Goal: Task Accomplishment & Management: Use online tool/utility

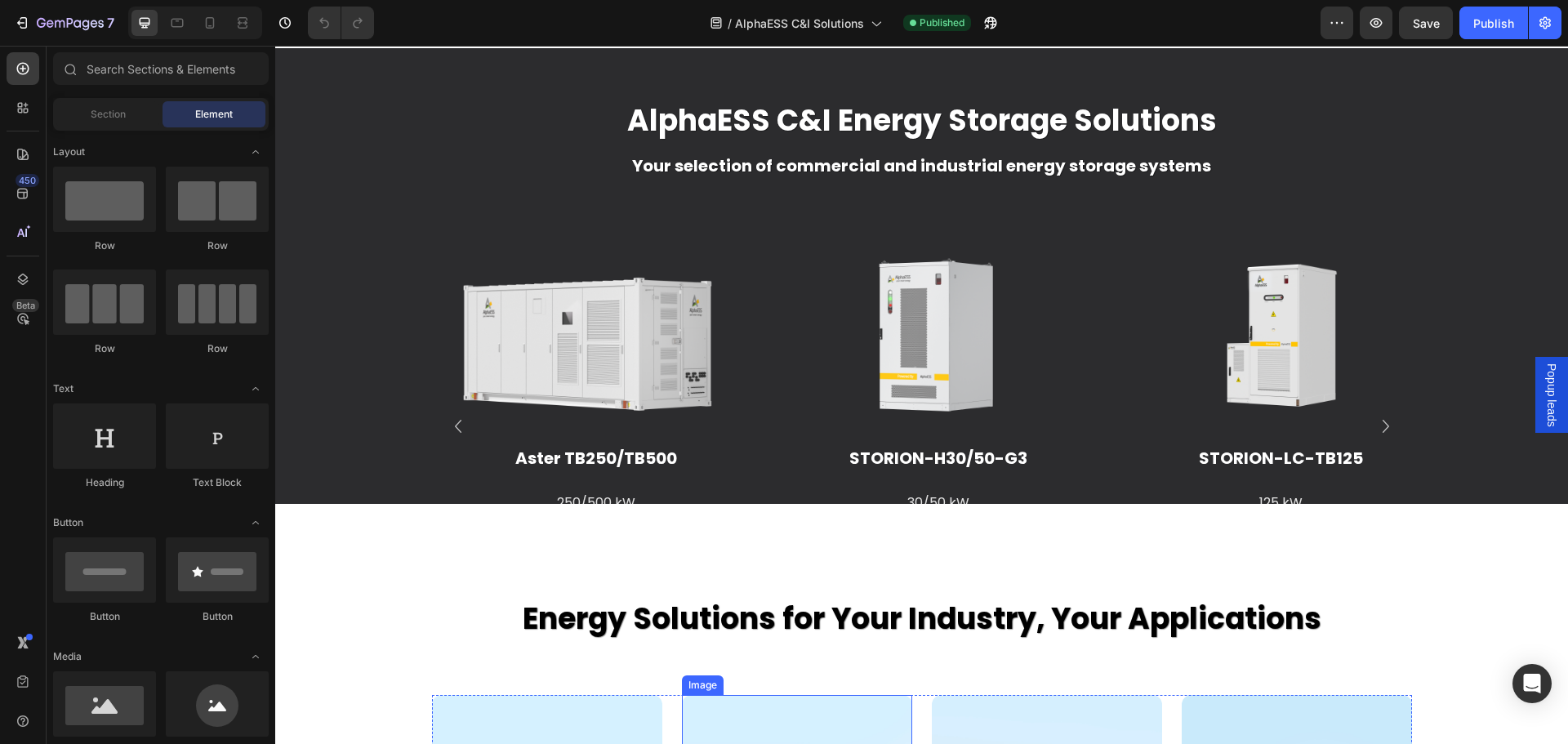
scroll to position [2288, 0]
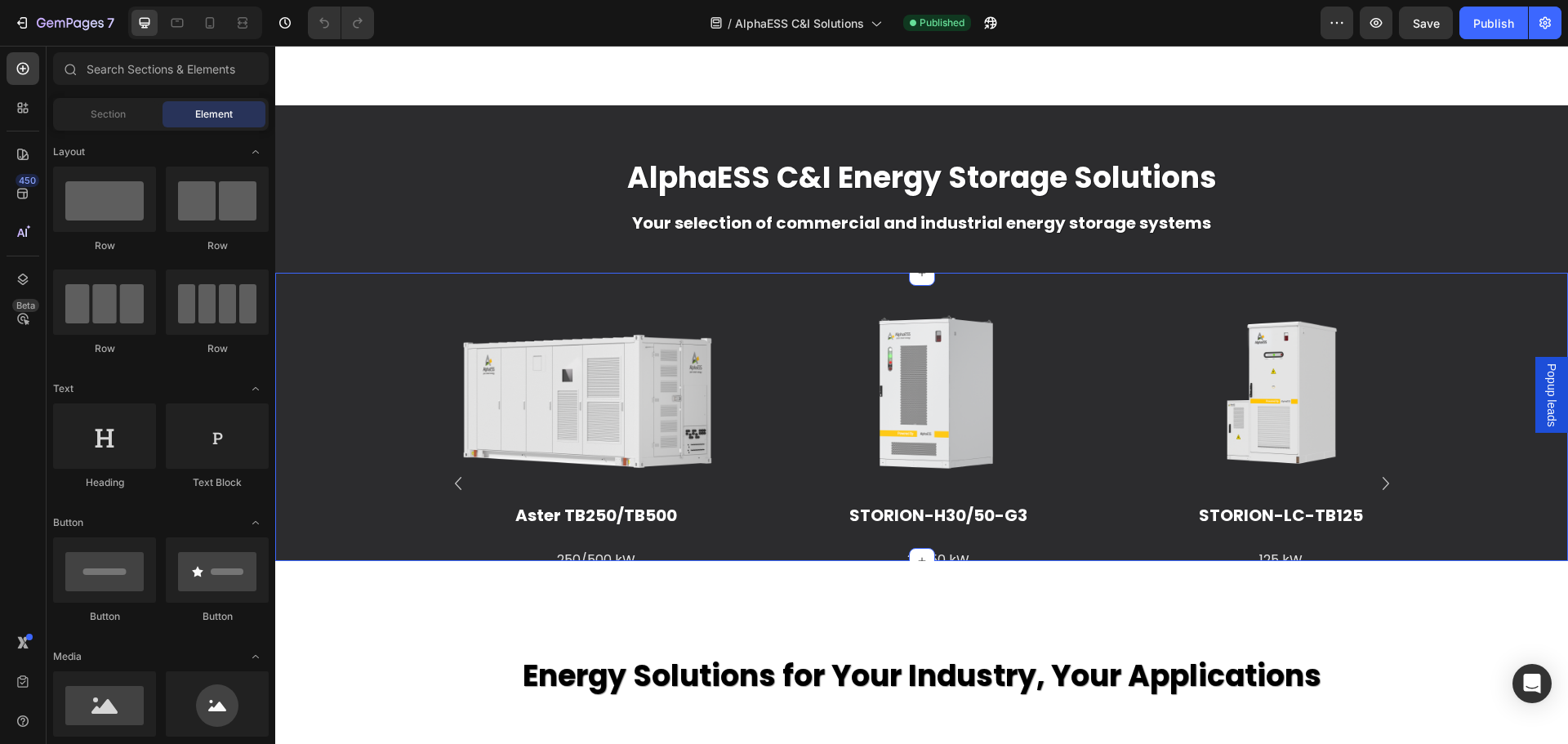
click at [368, 404] on div "Image Aster TB250/TB500 Heading 250/500 kW 705 kWh - 1410 kWh Text Block Learn …" at bounding box center [922, 497] width 1293 height 396
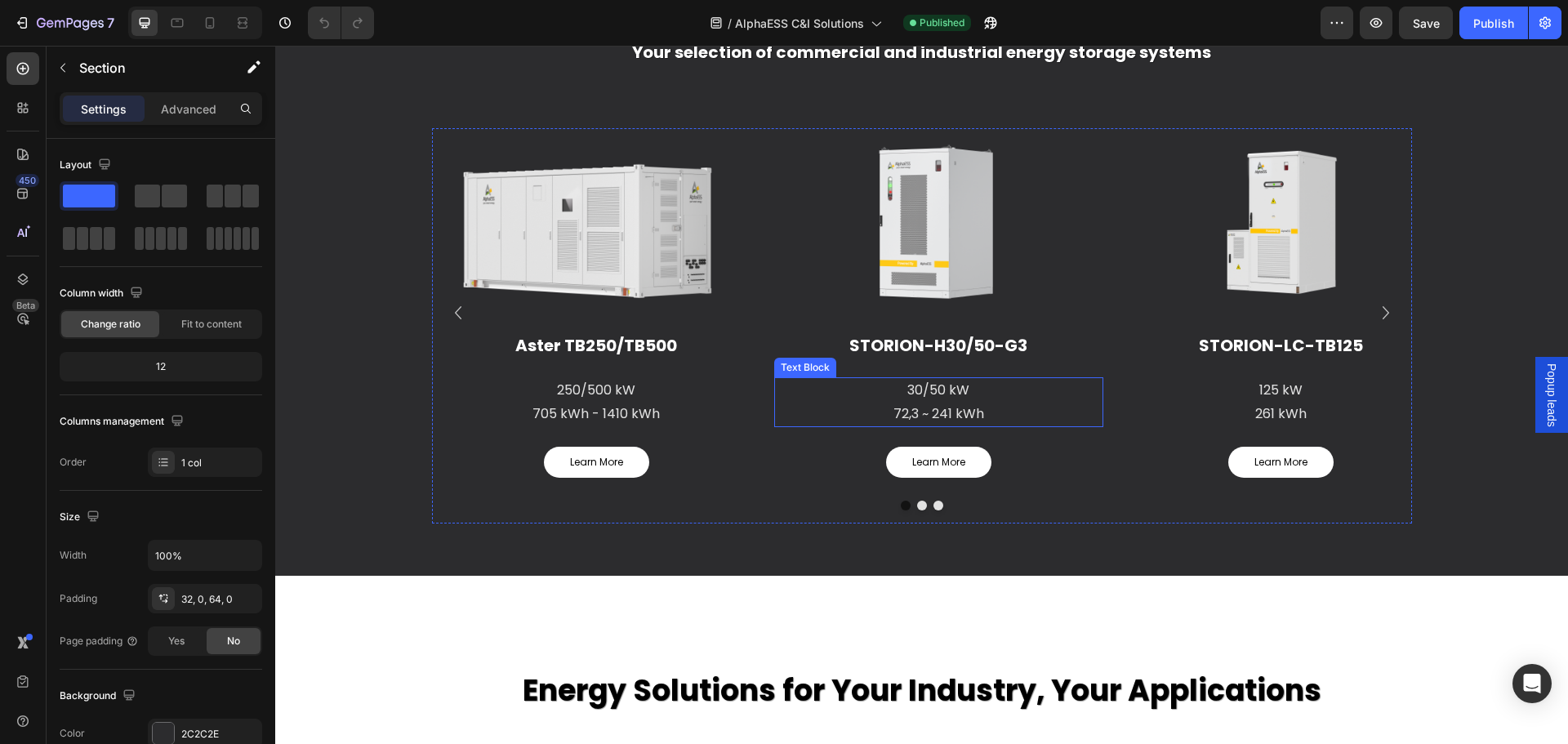
scroll to position [3187, 0]
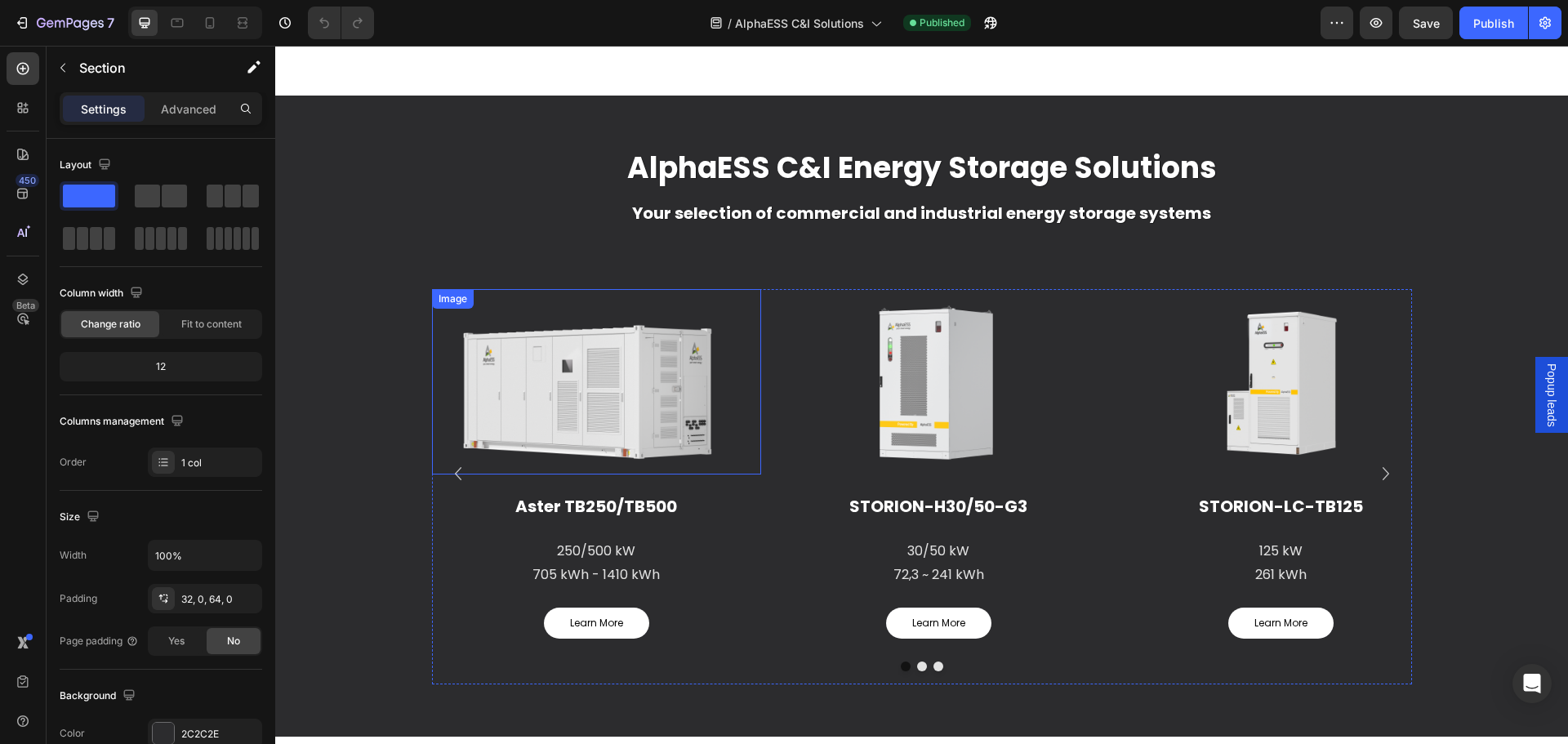
click at [631, 389] on img at bounding box center [597, 382] width 329 height 185
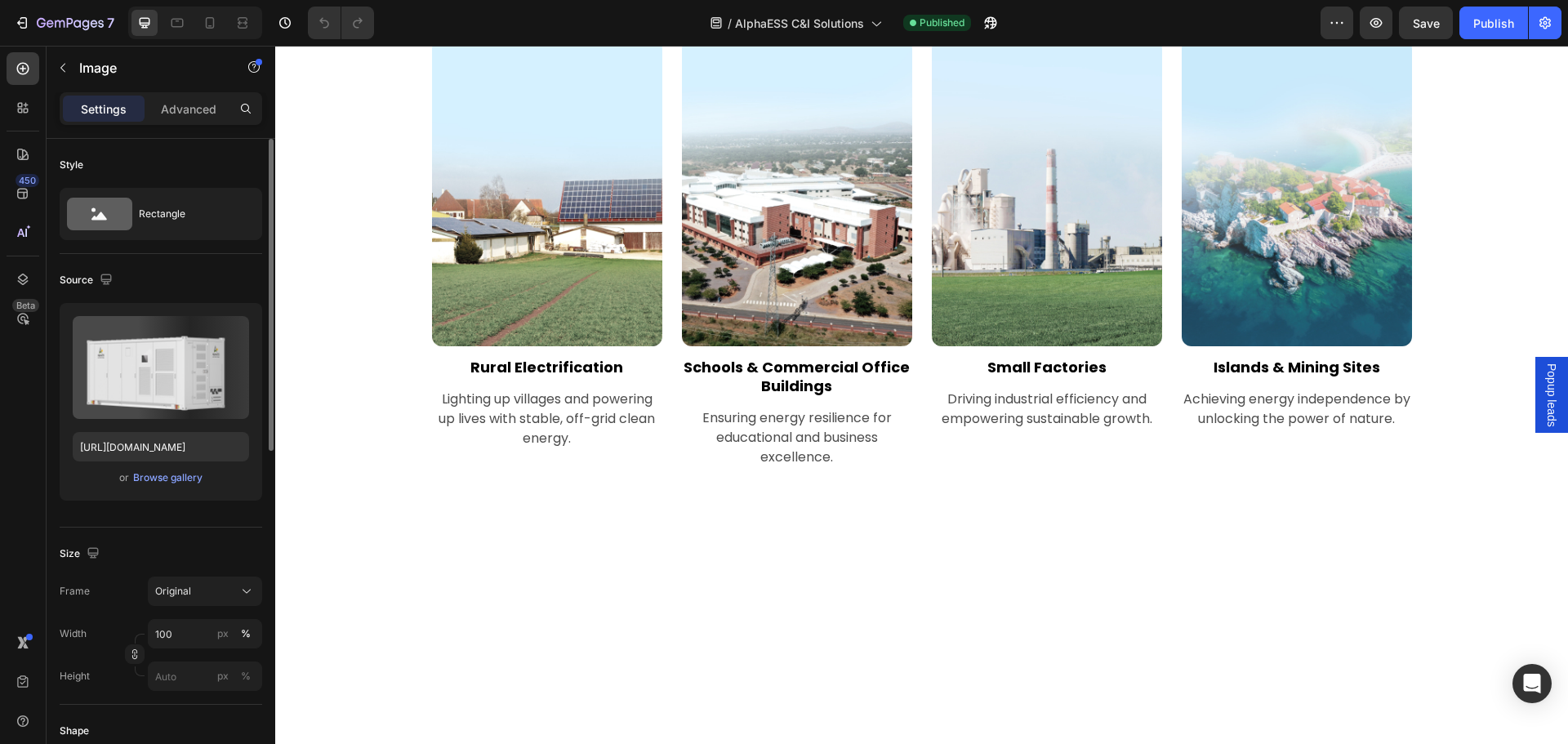
scroll to position [327, 0]
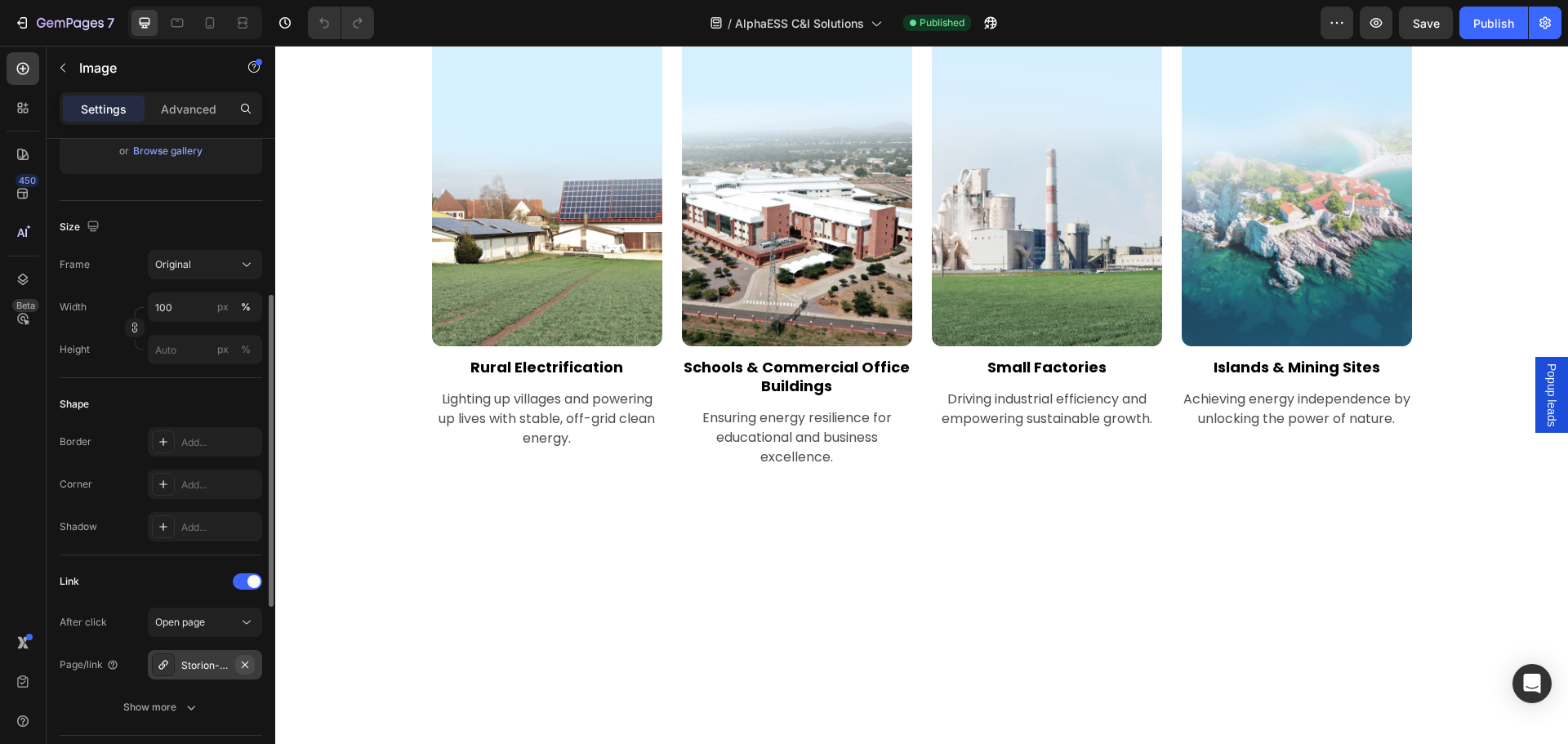
click at [241, 664] on icon "button" at bounding box center [245, 665] width 13 height 13
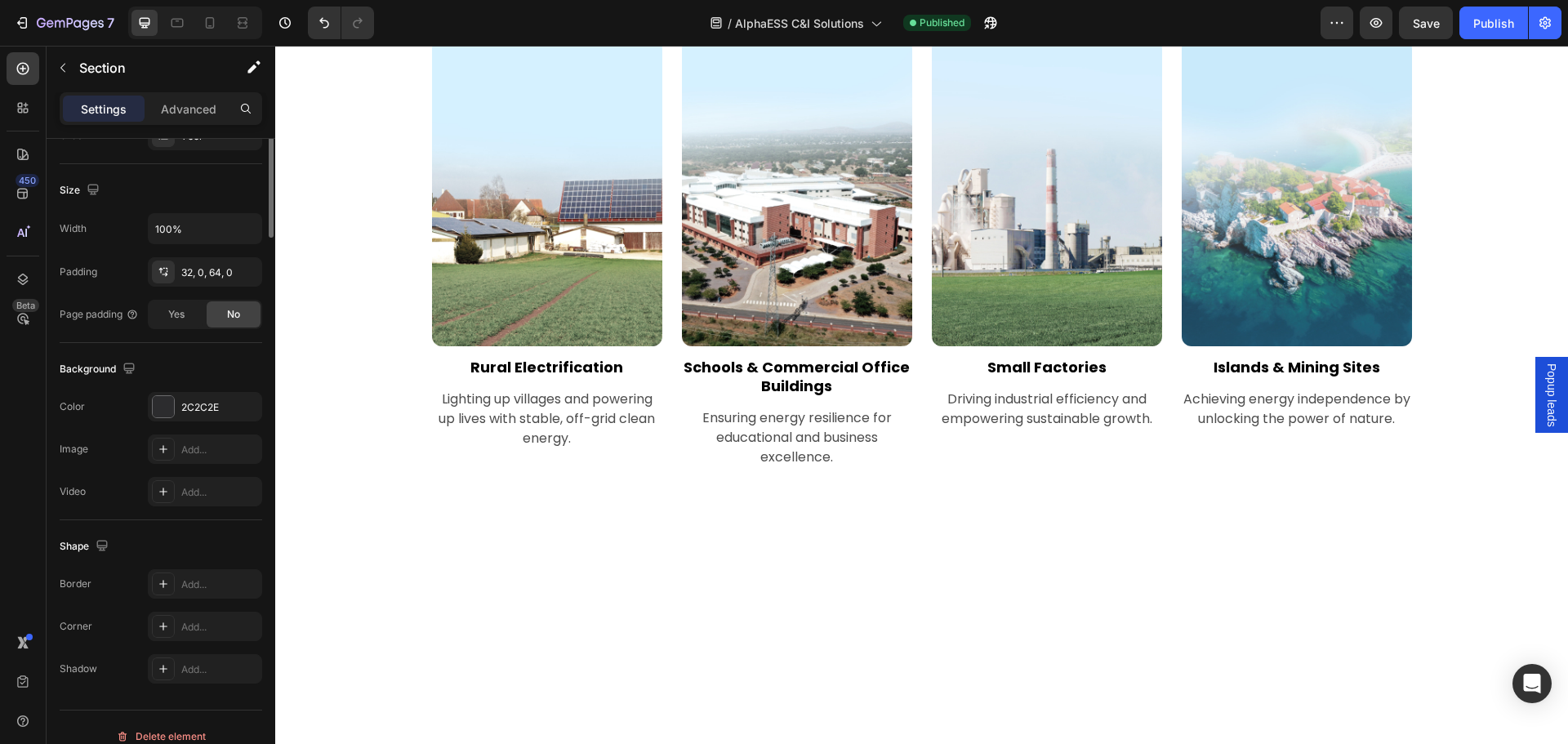
scroll to position [0, 0]
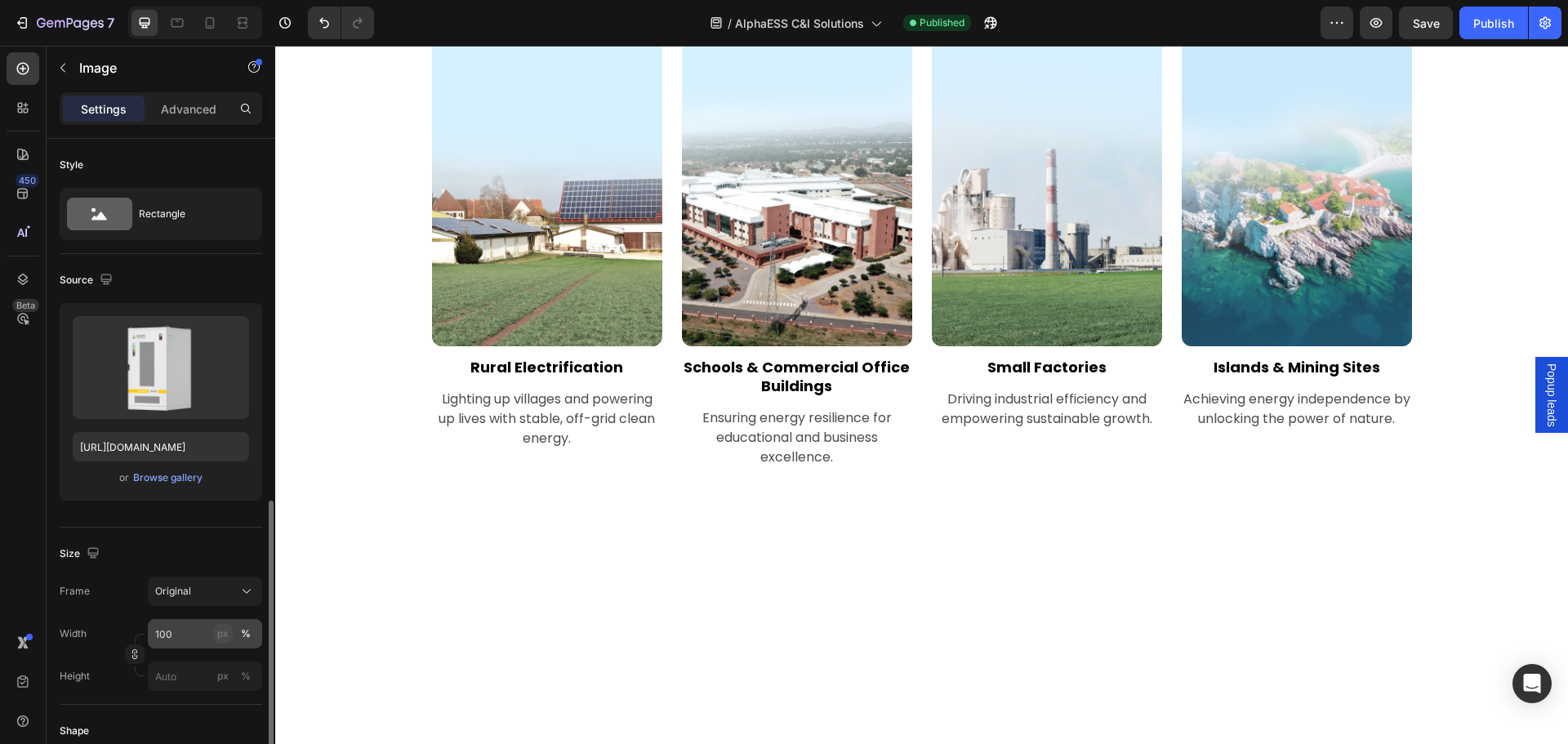
scroll to position [490, 0]
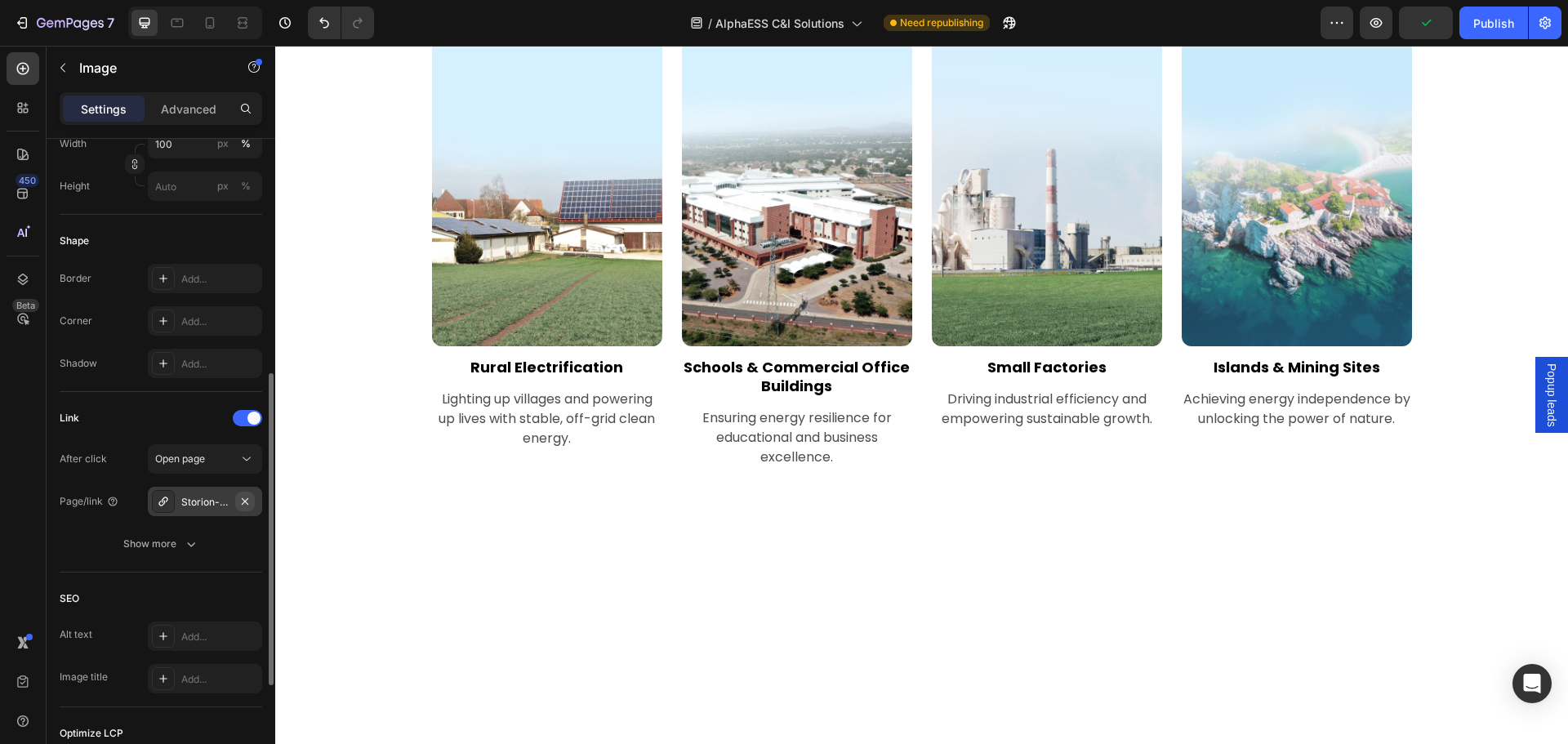
click at [247, 499] on icon "button" at bounding box center [244, 501] width 7 height 7
click at [199, 503] on div "Add..." at bounding box center [220, 503] width 77 height 15
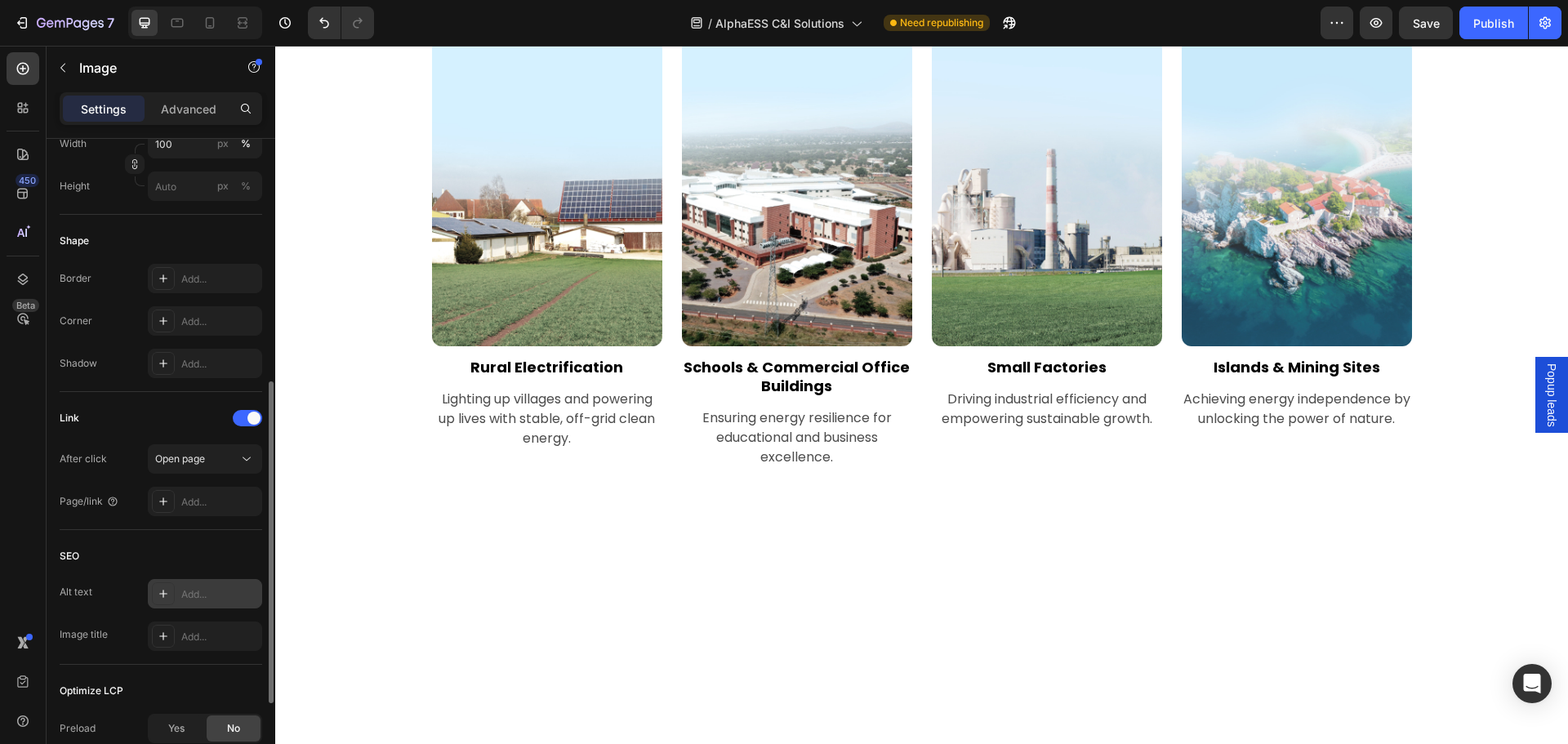
scroll to position [666, 0]
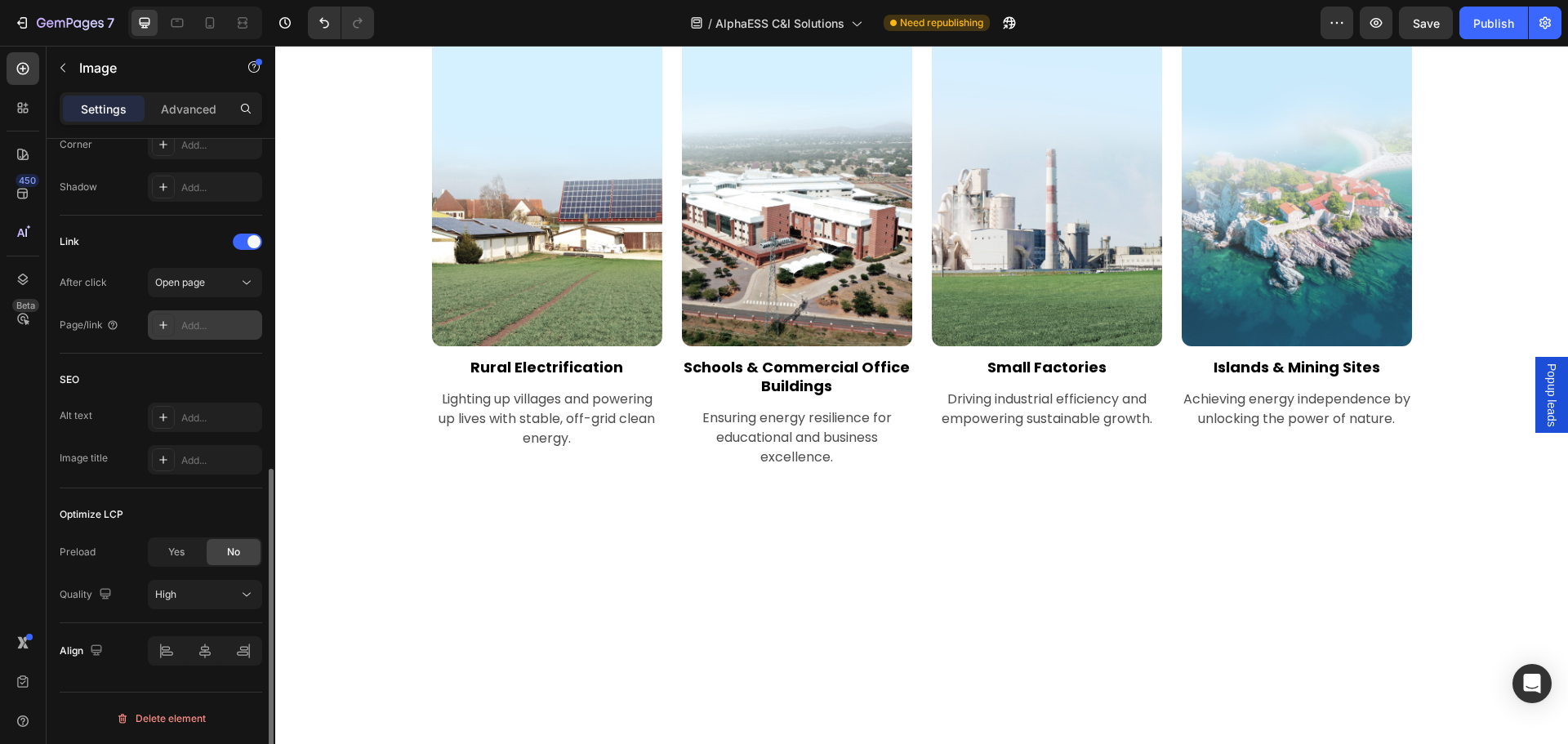
click at [227, 324] on div "Add..." at bounding box center [220, 326] width 77 height 15
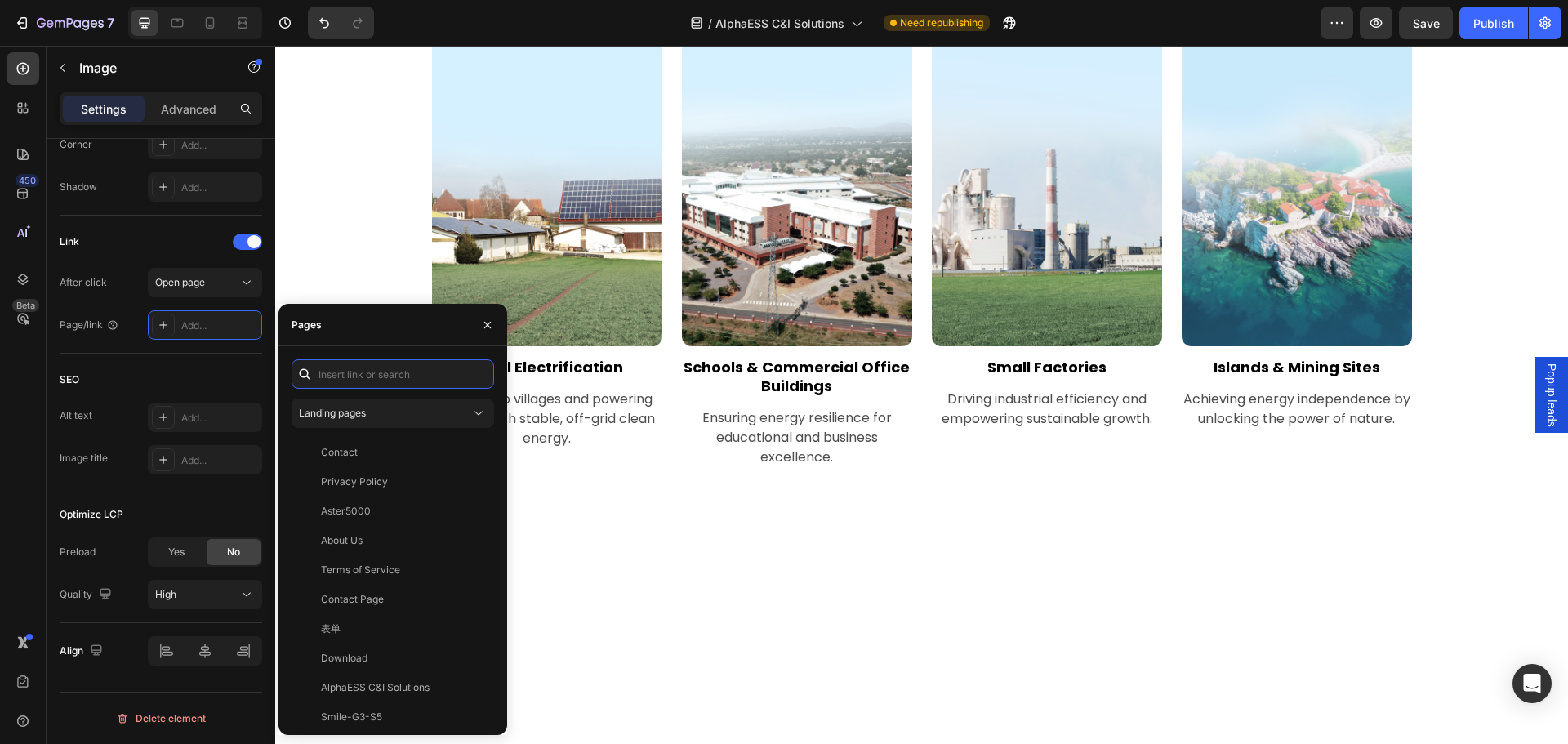
paste input "[URL][DOMAIN_NAME]"
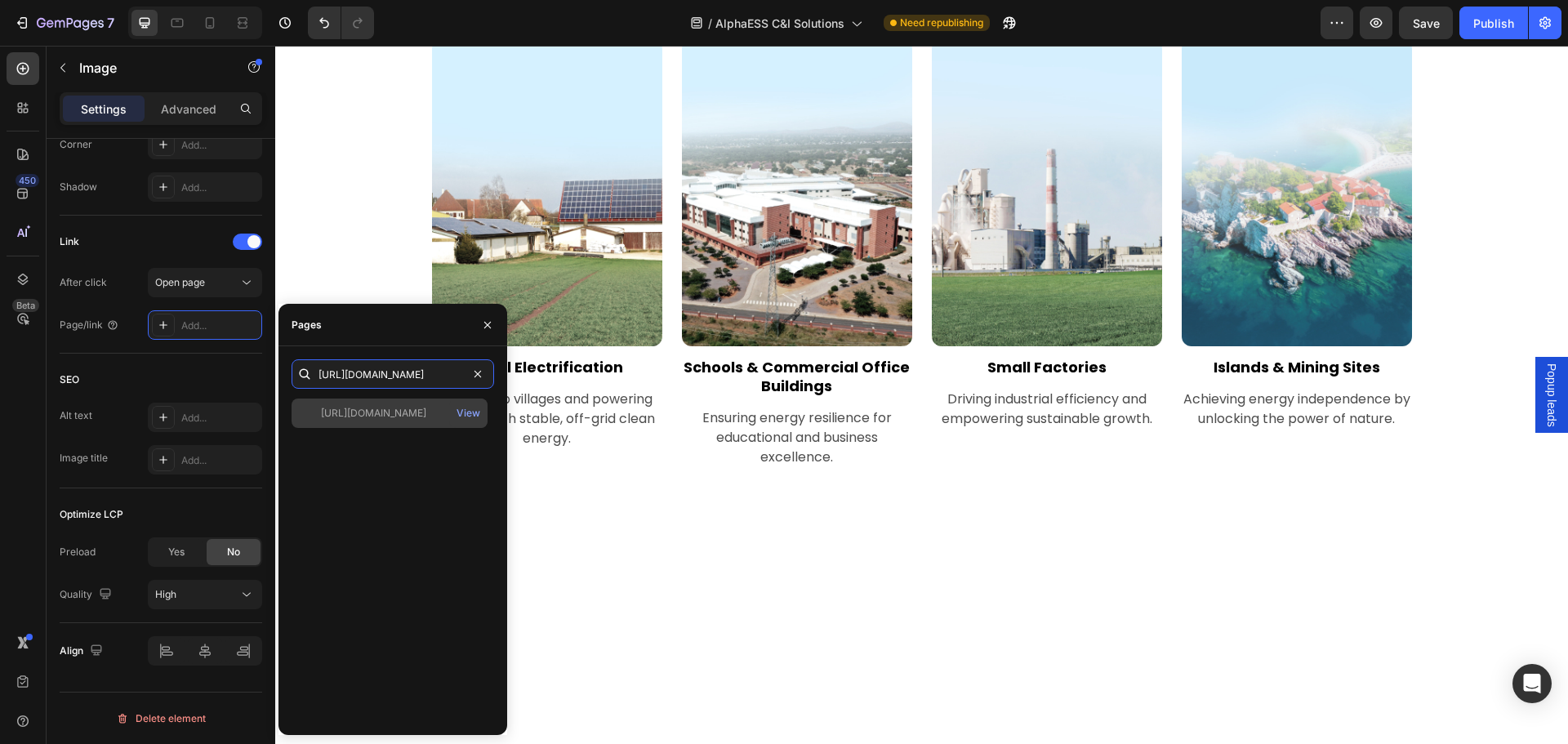
type input "[URL][DOMAIN_NAME]"
drag, startPoint x: 345, startPoint y: 418, endPoint x: 345, endPoint y: 446, distance: 28.0
click at [345, 418] on div "[URL][DOMAIN_NAME]" at bounding box center [373, 414] width 106 height 15
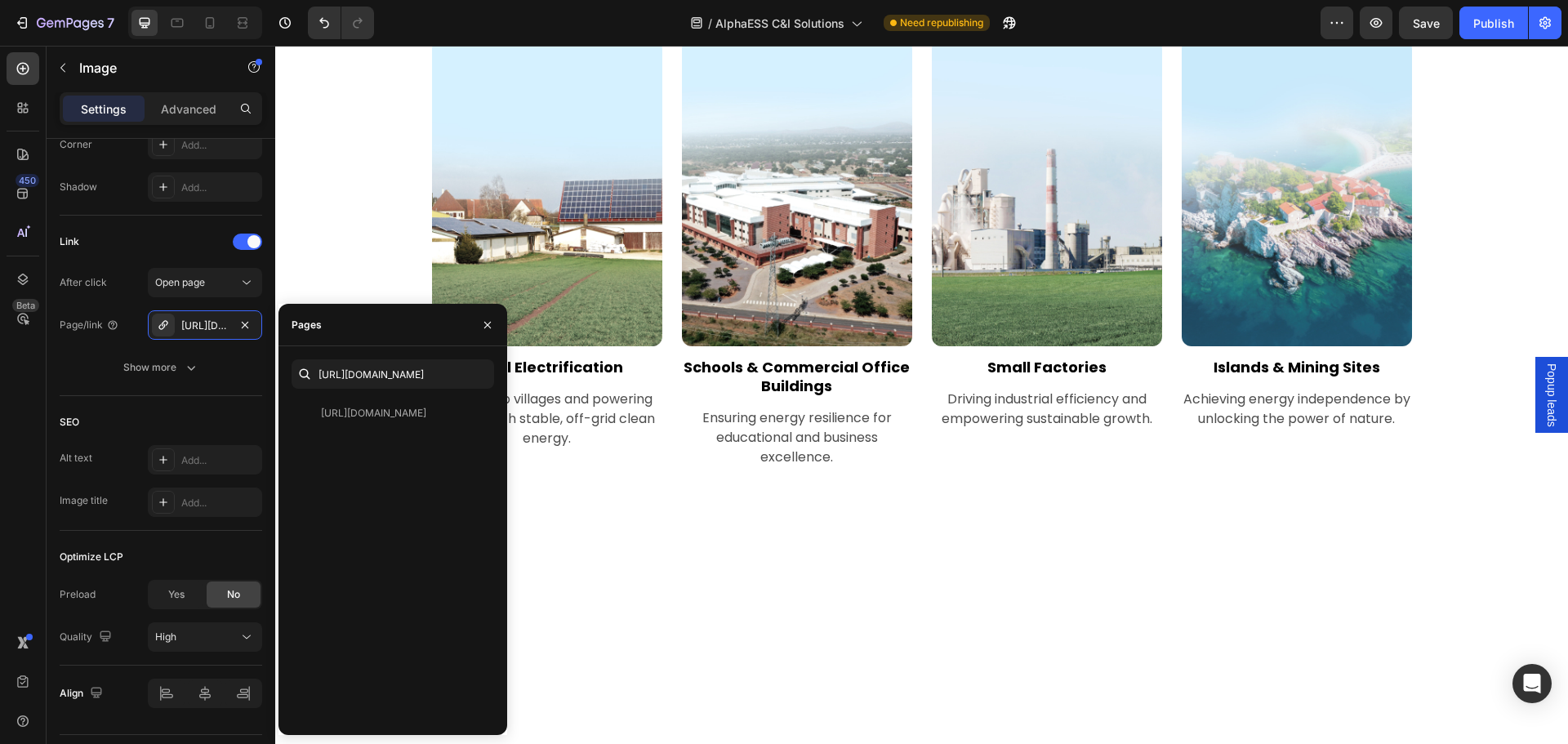
scroll to position [0, 0]
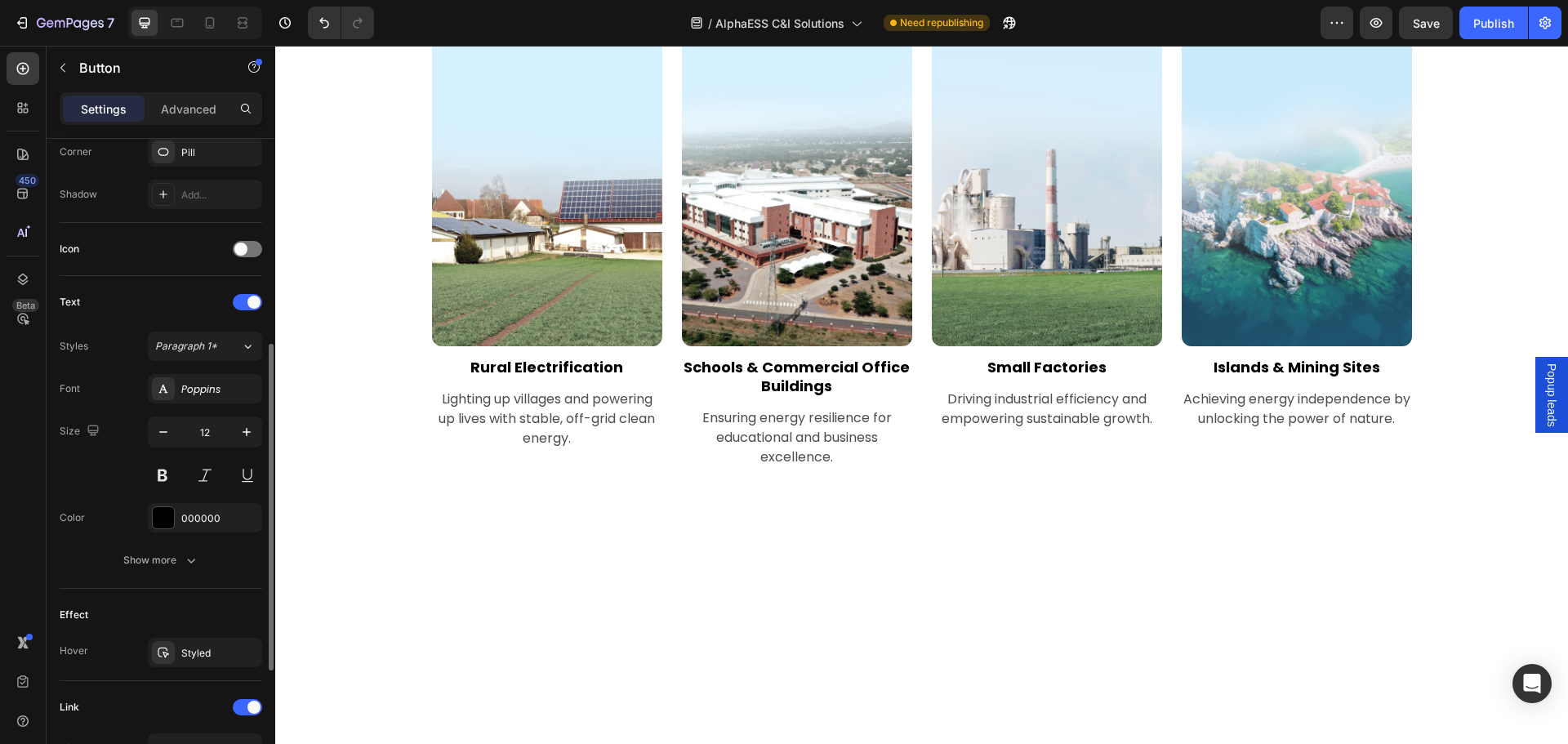
scroll to position [647, 0]
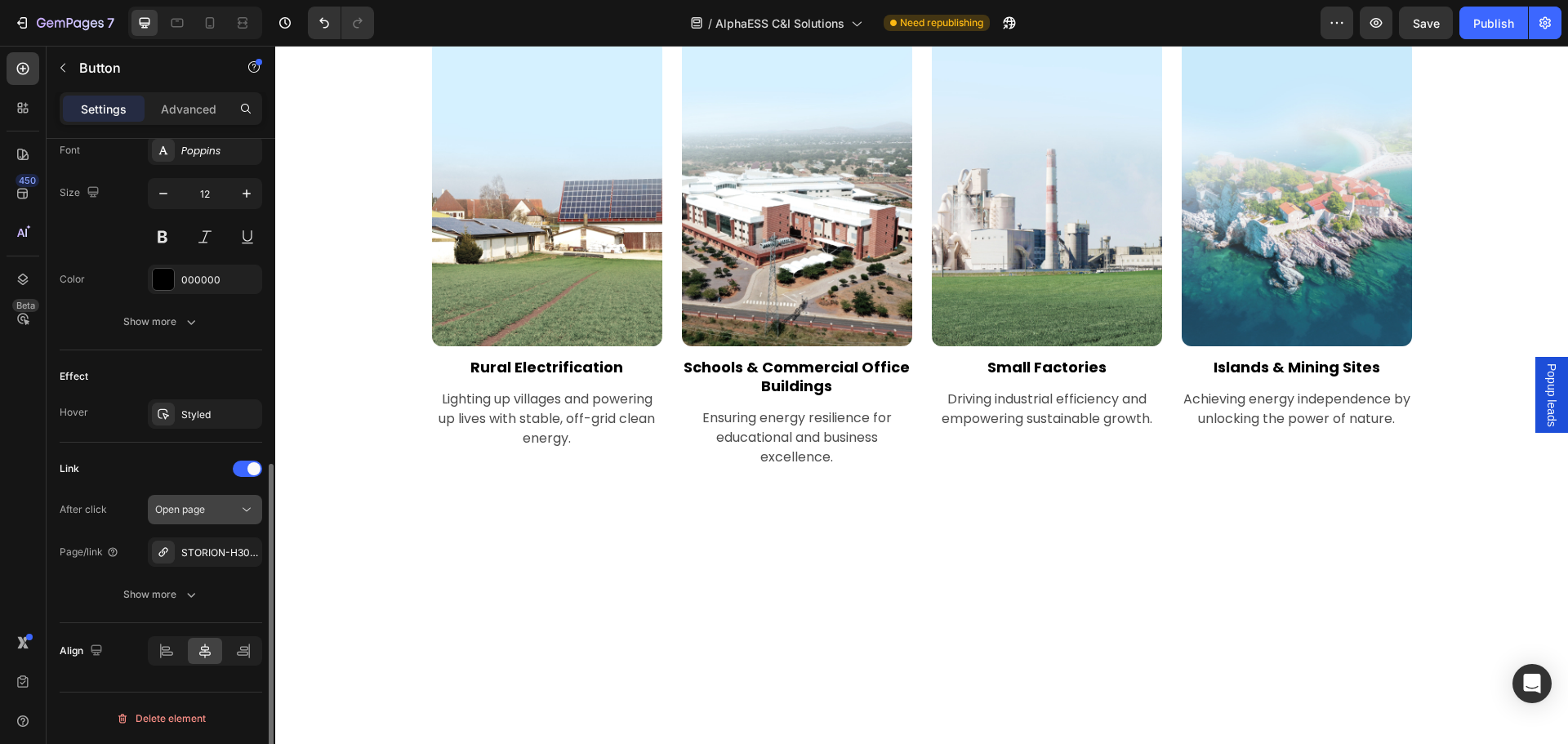
click at [0, 0] on icon "button" at bounding box center [0, 0] width 0 height 0
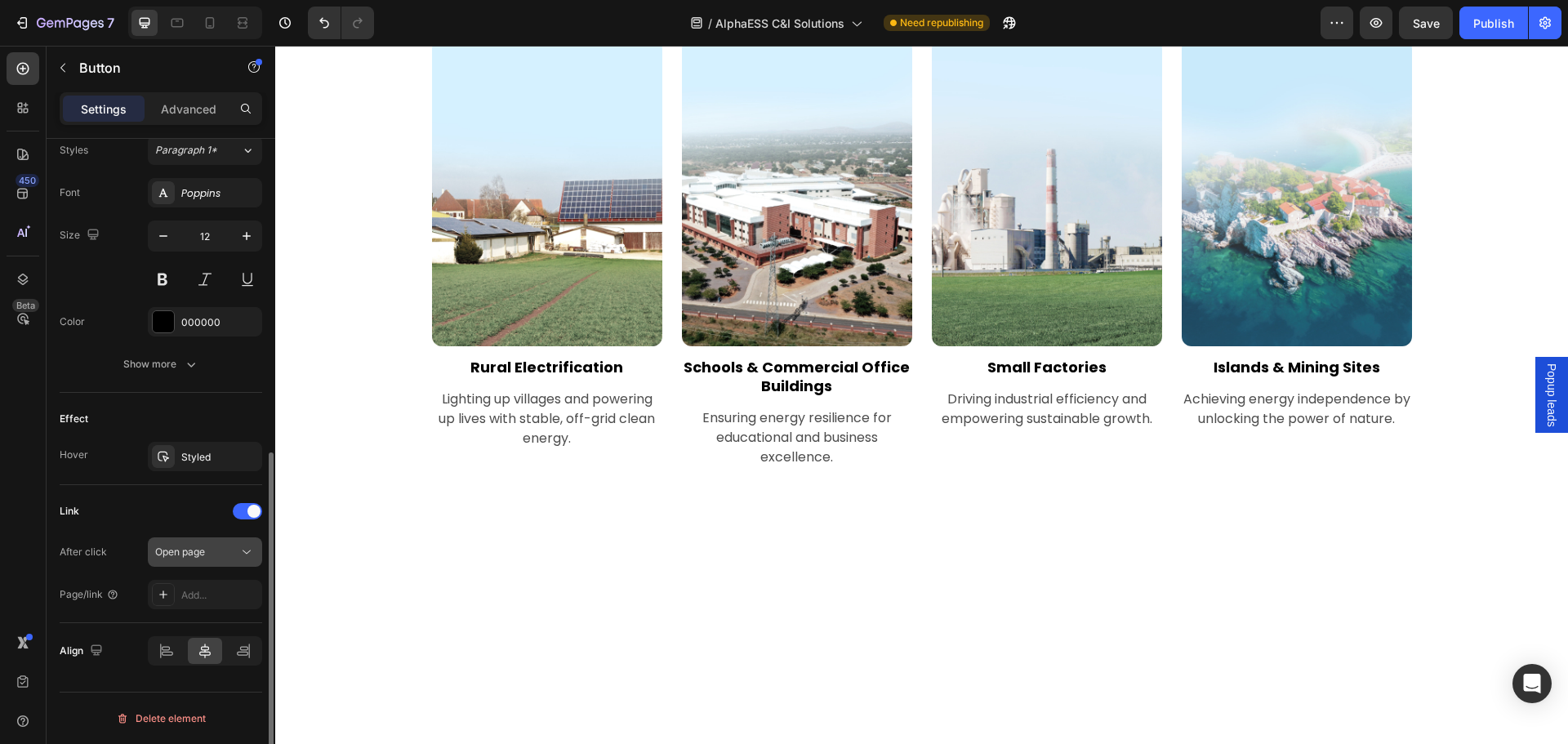
scroll to position [605, 0]
click at [203, 612] on div "Link After click Open page Page/link Add..." at bounding box center [161, 555] width 203 height 139
click at [204, 600] on div "Add..." at bounding box center [220, 596] width 77 height 15
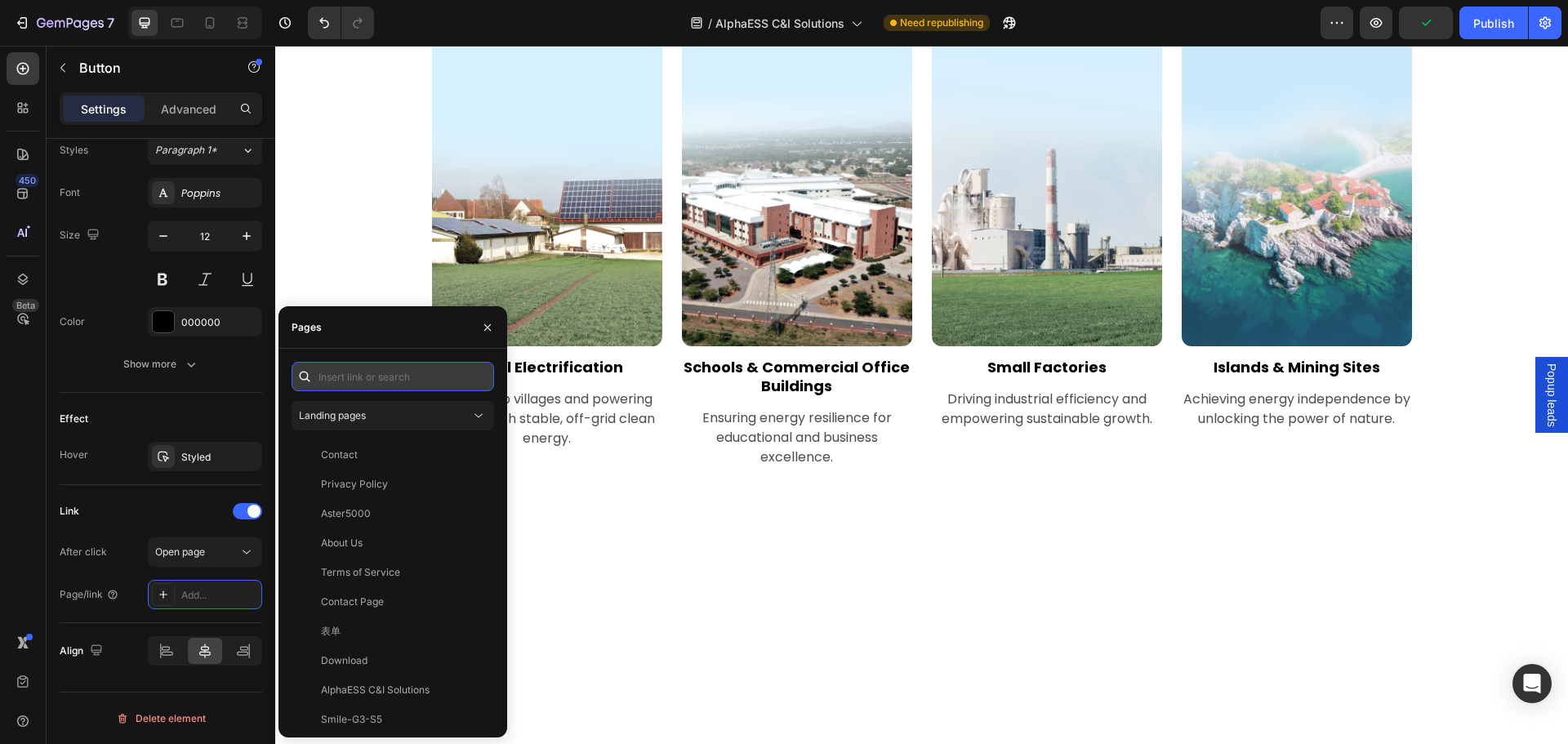
click at [343, 372] on input "text" at bounding box center [393, 376] width 203 height 29
paste input "[URL][DOMAIN_NAME]"
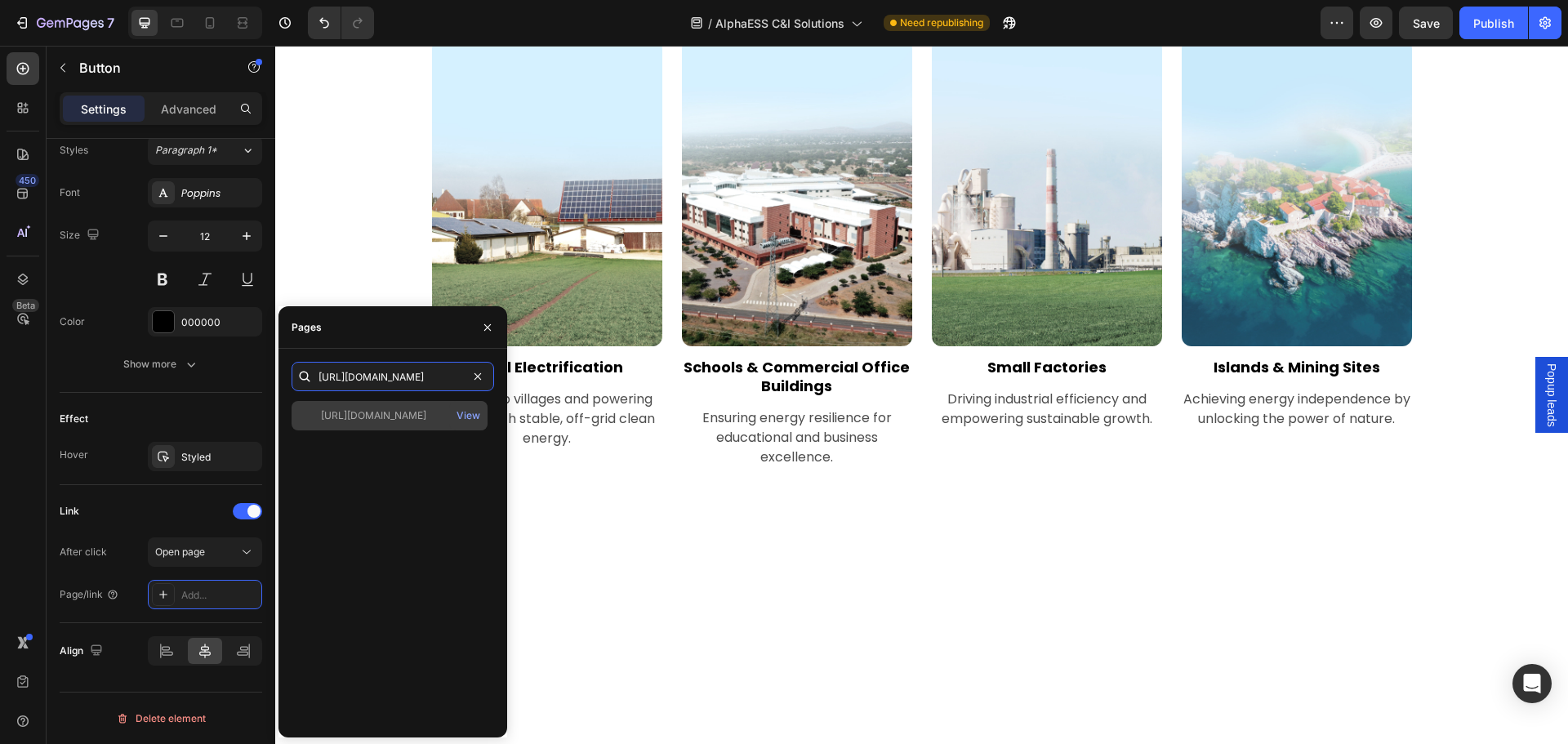
type input "[URL][DOMAIN_NAME]"
click at [393, 416] on div "[URL][DOMAIN_NAME]" at bounding box center [373, 416] width 106 height 15
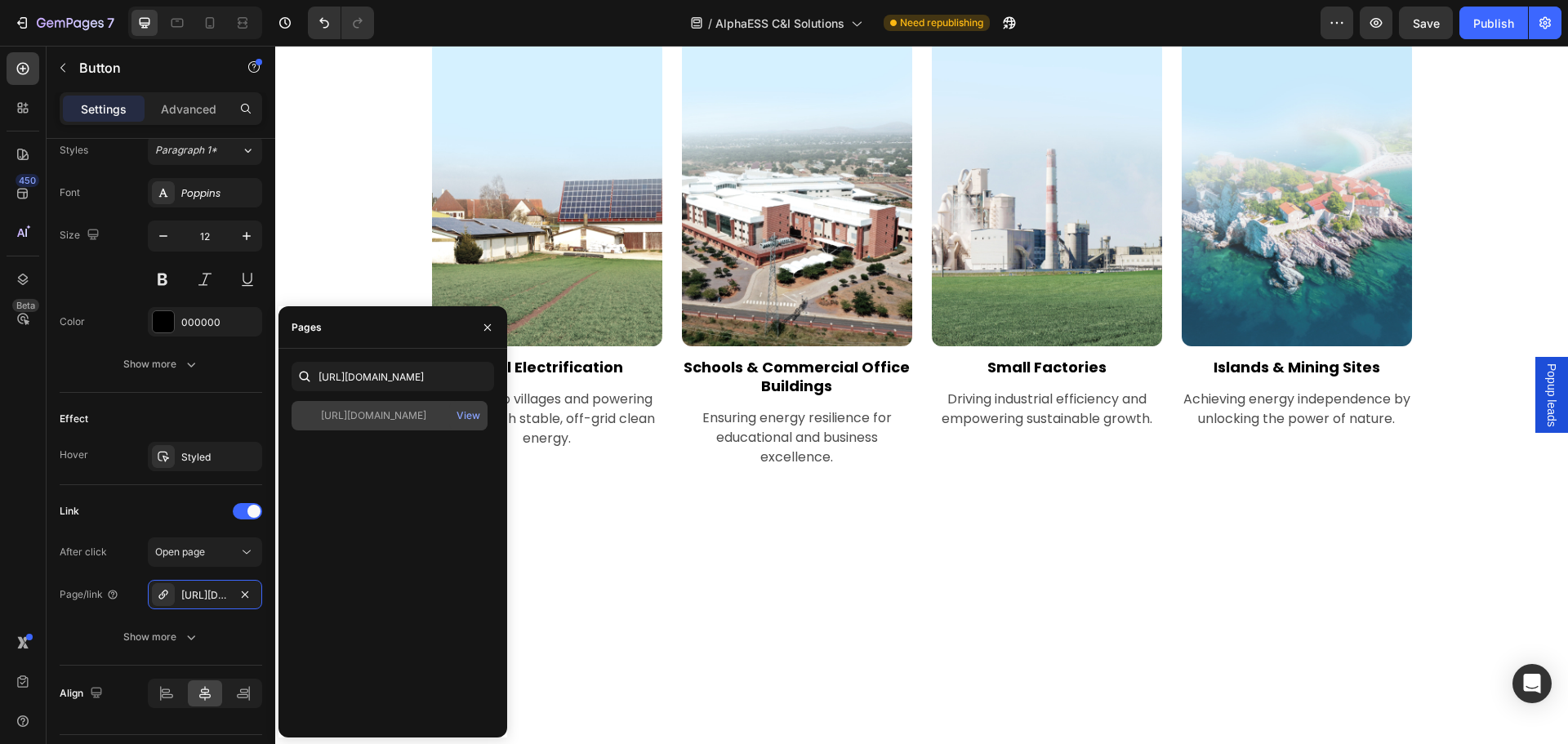
click at [402, 423] on div "[URL][DOMAIN_NAME] View" at bounding box center [390, 416] width 196 height 29
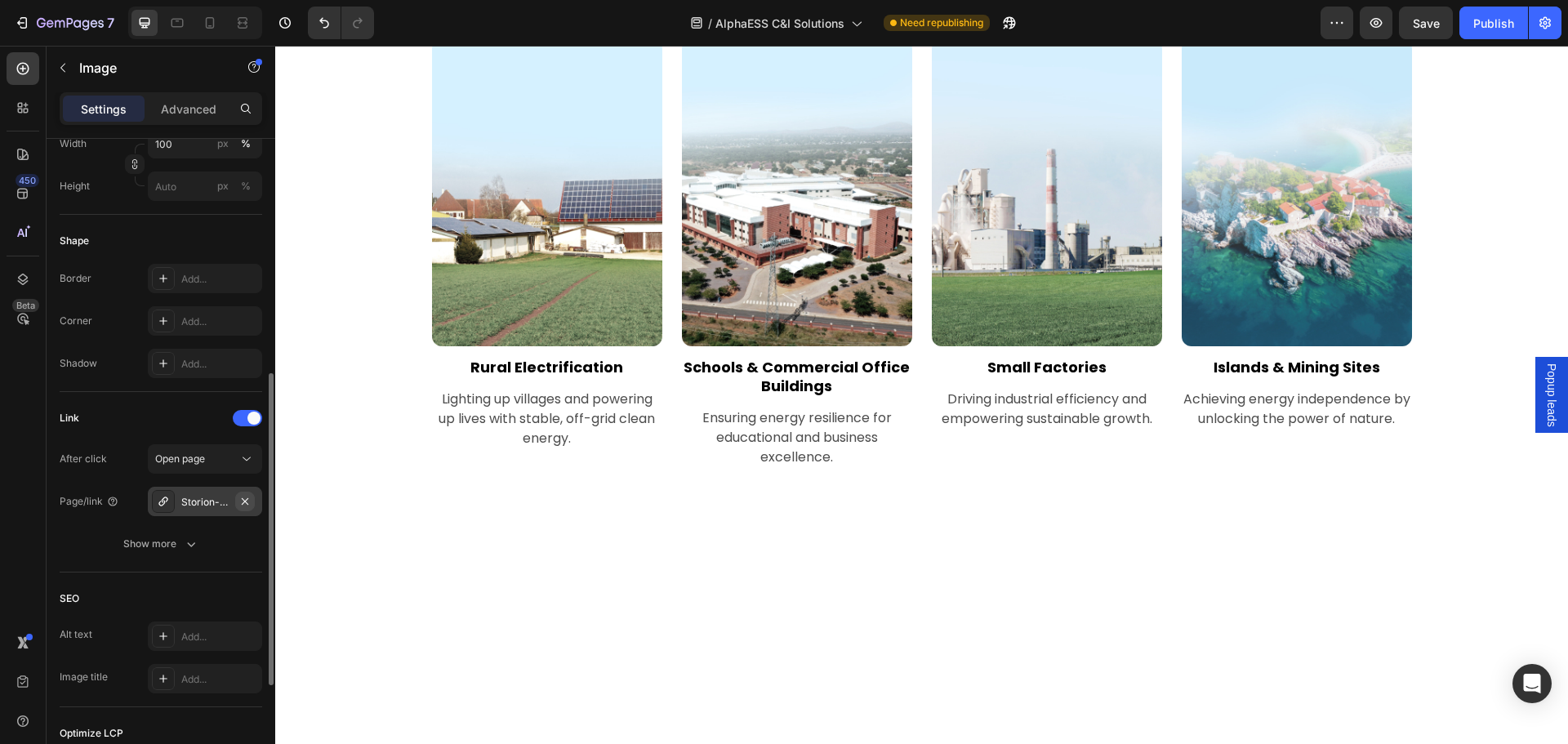
click at [245, 501] on icon "button" at bounding box center [244, 501] width 7 height 7
click at [215, 502] on div "Add..." at bounding box center [220, 503] width 77 height 15
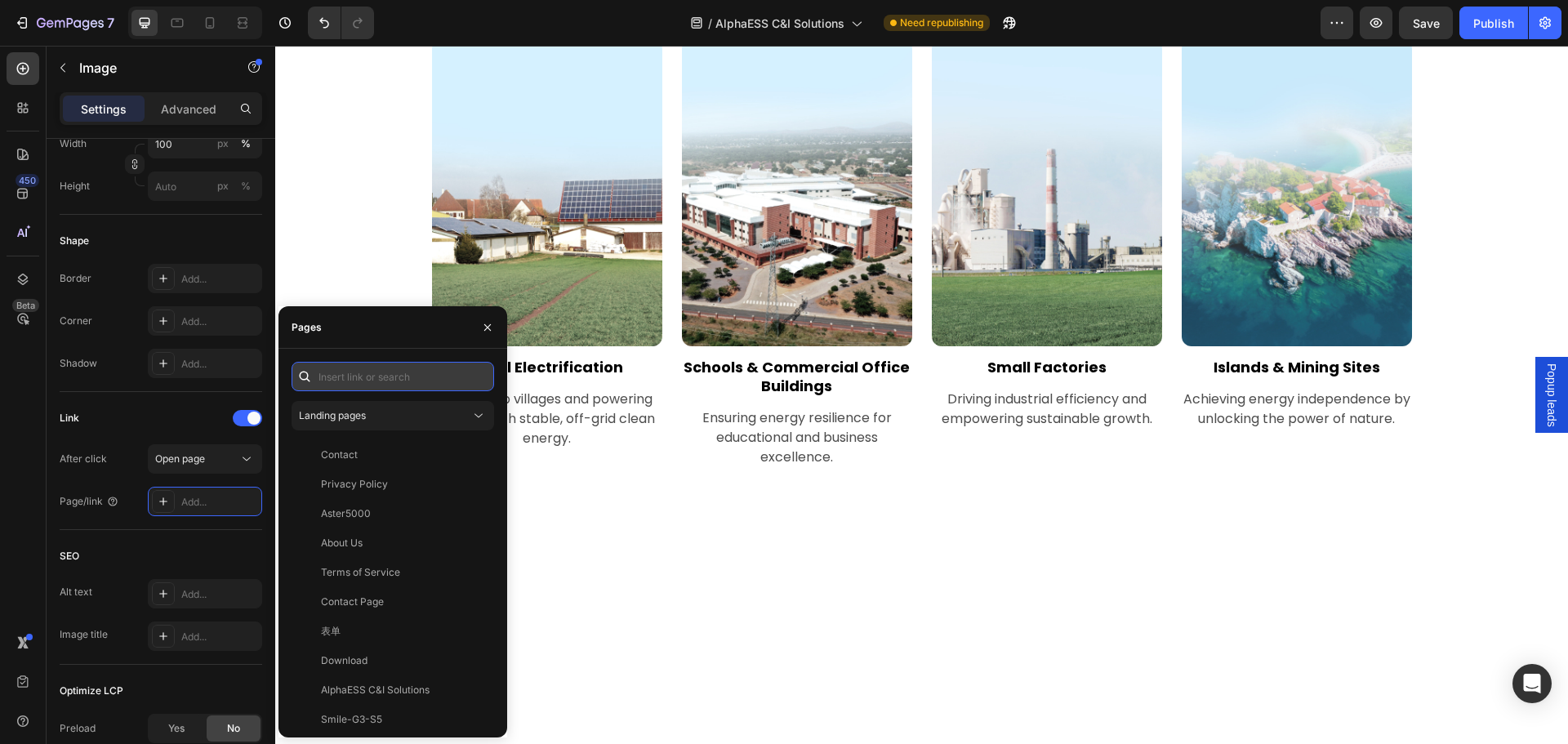
click at [377, 371] on input "text" at bounding box center [393, 376] width 203 height 29
paste input "[URL][DOMAIN_NAME]"
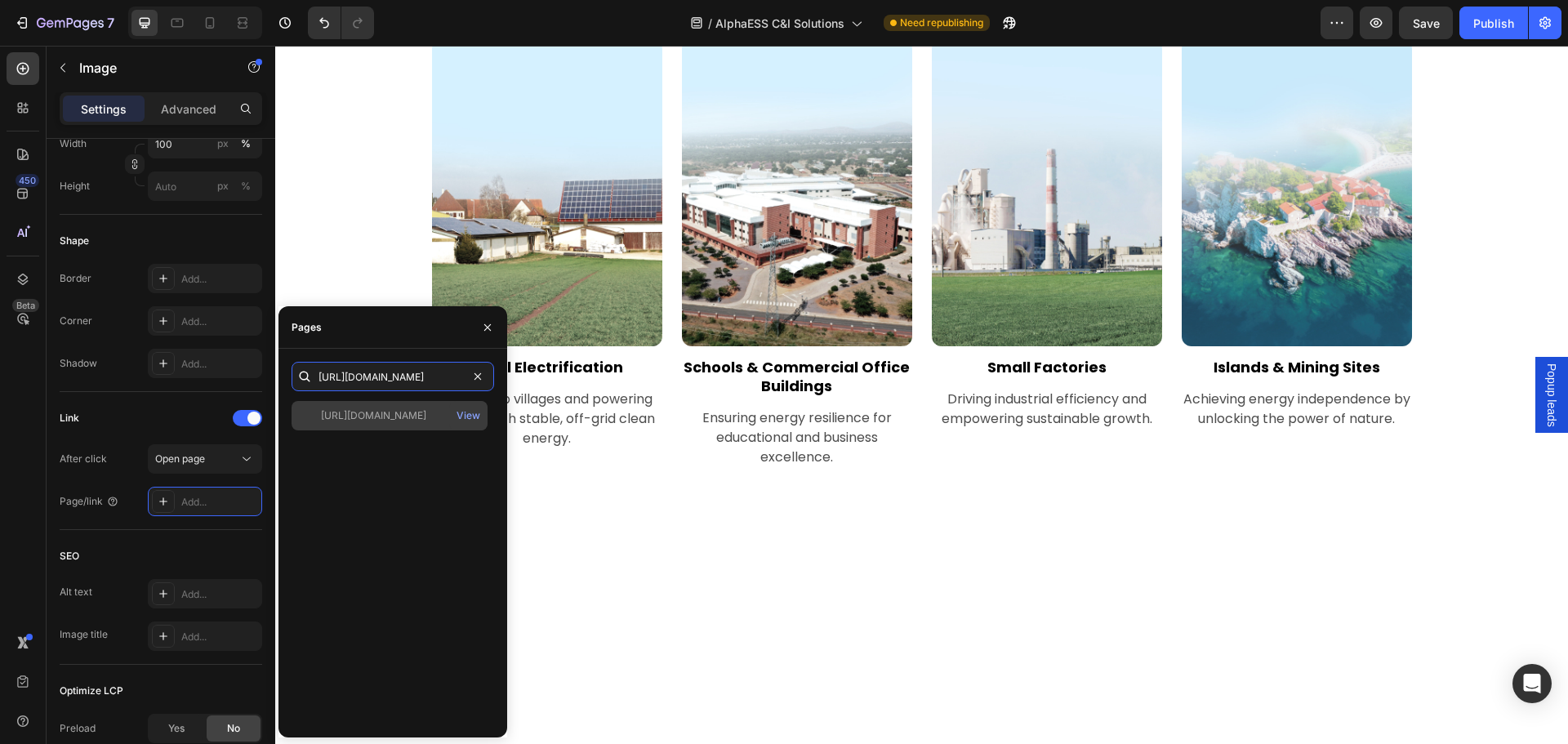
type input "[URL][DOMAIN_NAME]"
click at [394, 404] on div "[URL][DOMAIN_NAME] View" at bounding box center [390, 416] width 196 height 29
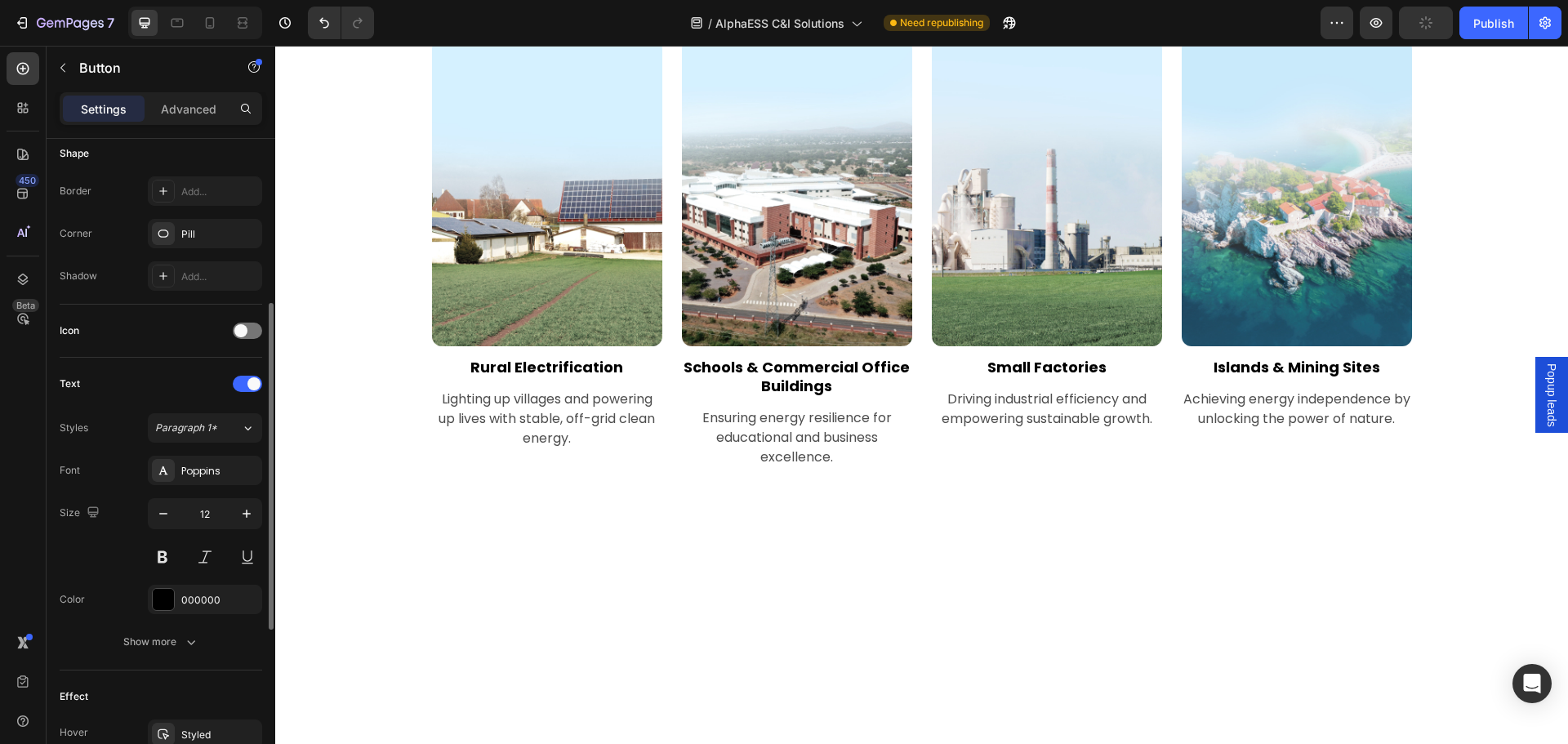
scroll to position [572, 0]
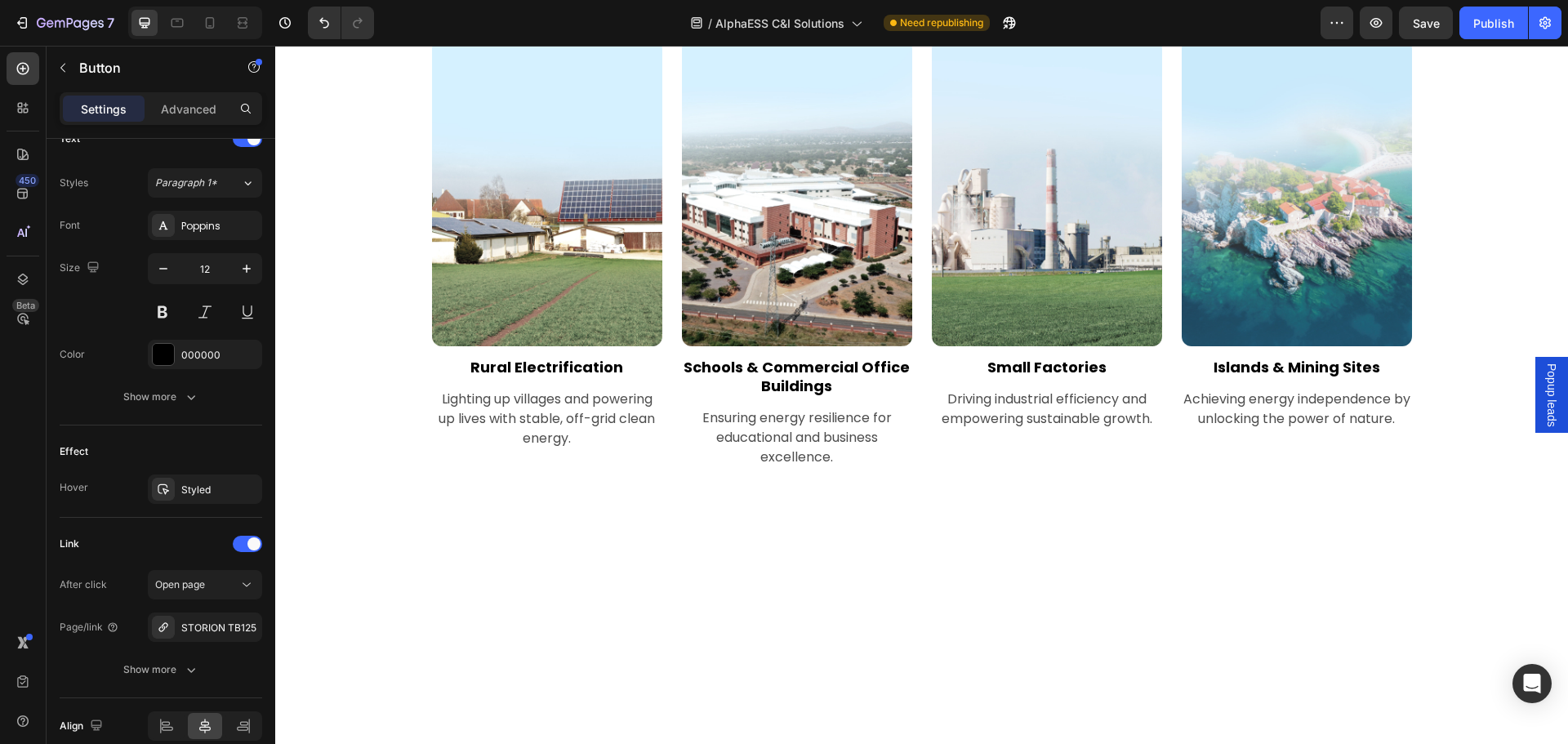
click at [1419, 19] on span "Save" at bounding box center [1426, 22] width 27 height 14
click at [1482, 15] on div "Publish" at bounding box center [1494, 23] width 41 height 17
